Goal: Find contact information: Find contact information

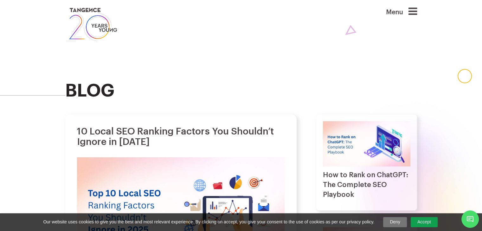
click at [81, 27] on img at bounding box center [91, 24] width 53 height 36
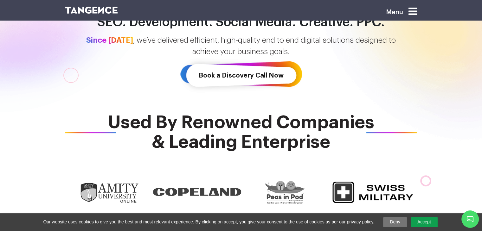
scroll to position [164, 0]
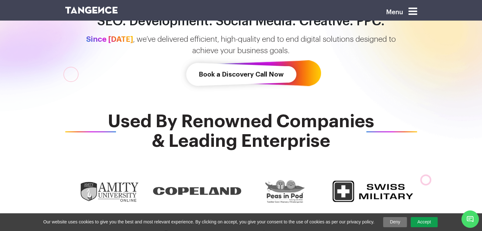
click at [259, 80] on link "Book a Discovery Call Now" at bounding box center [241, 74] width 122 height 36
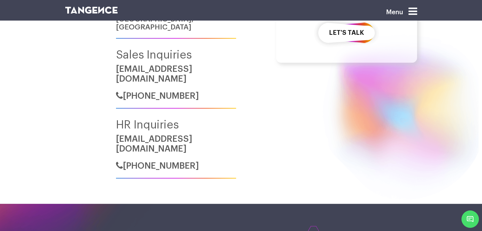
scroll to position [356, 0]
